Goal: Use online tool/utility

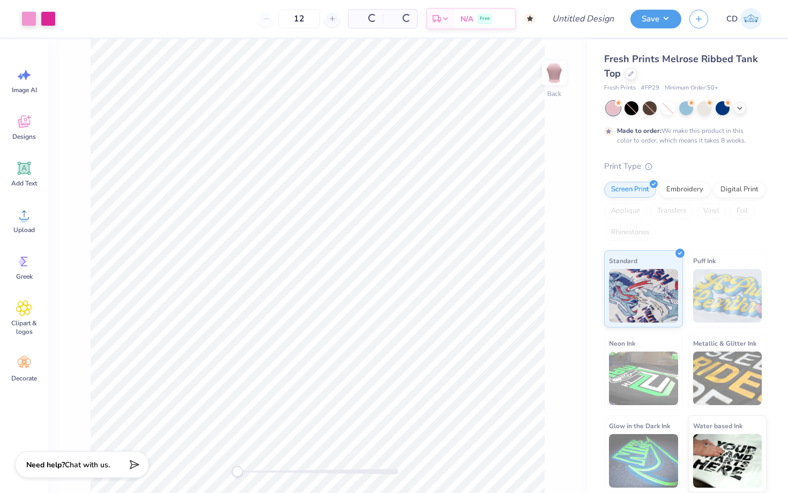
type input "50"
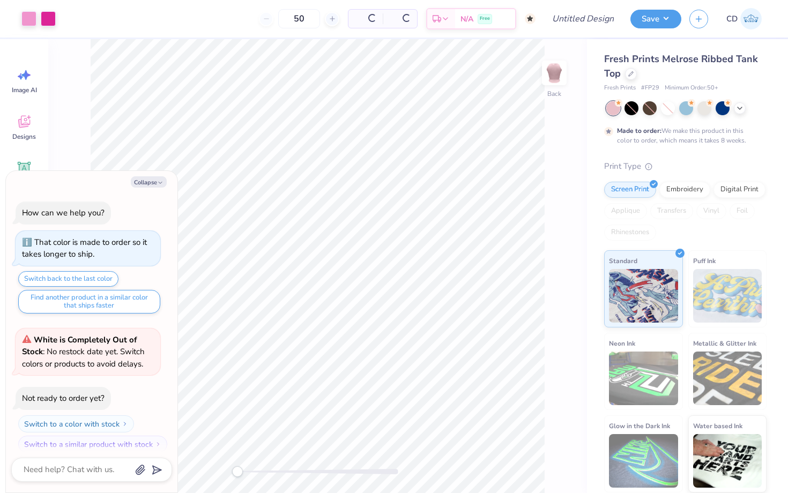
scroll to position [9, 0]
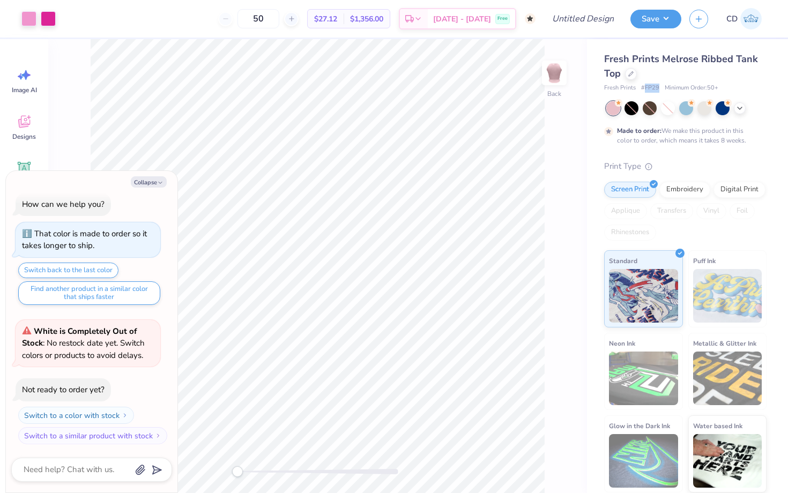
drag, startPoint x: 657, startPoint y: 88, endPoint x: 645, endPoint y: 88, distance: 12.3
click at [645, 88] on span "# FP29" at bounding box center [650, 88] width 18 height 9
copy span "FP29"
type textarea "x"
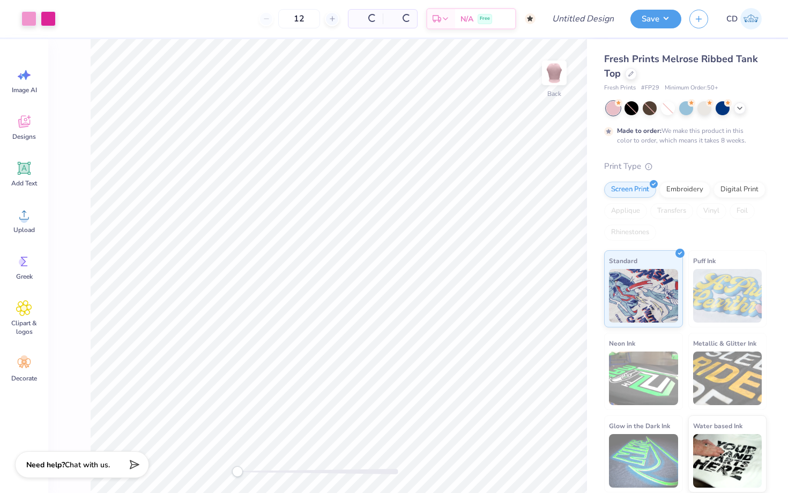
type input "50"
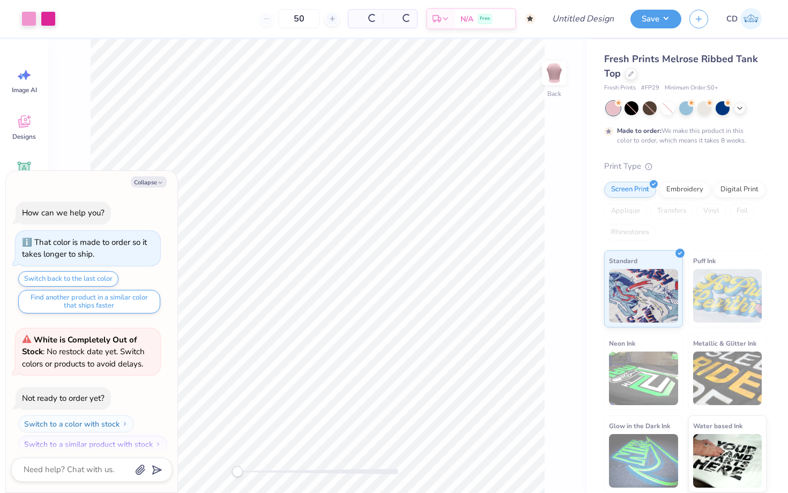
scroll to position [9, 0]
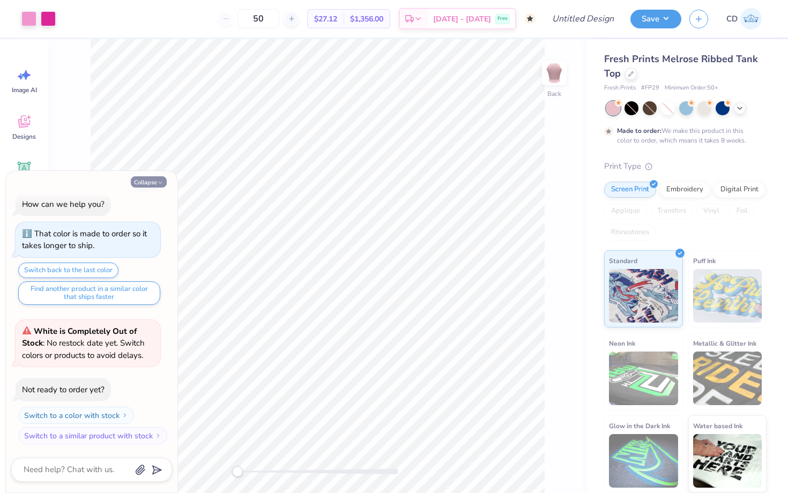
click at [154, 181] on button "Collapse" at bounding box center [149, 181] width 36 height 11
type textarea "x"
